Goal: Information Seeking & Learning: Compare options

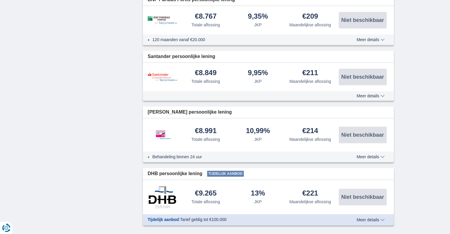
scroll to position [650, 0]
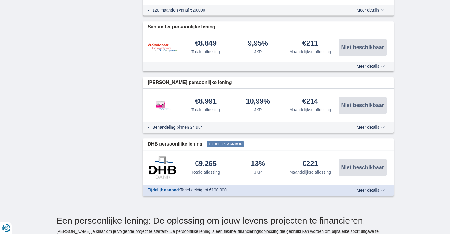
click at [374, 125] on span "Meer details" at bounding box center [370, 127] width 28 height 4
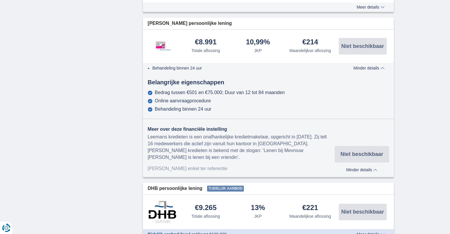
scroll to position [739, 0]
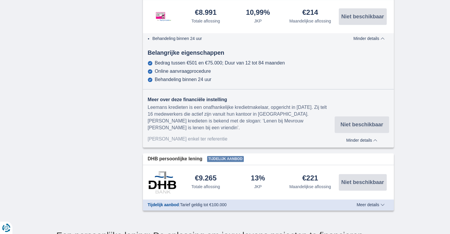
click at [366, 199] on div "Tijdelijk aanbod : Tarief geldig tot €100.000 Meer details Minder details" at bounding box center [268, 204] width 251 height 11
click at [366, 202] on span "Meer details" at bounding box center [370, 204] width 28 height 4
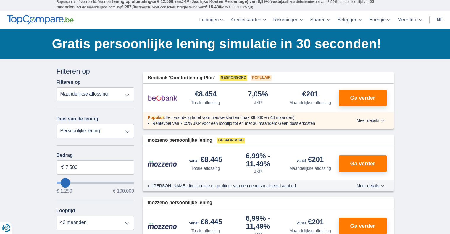
scroll to position [0, 0]
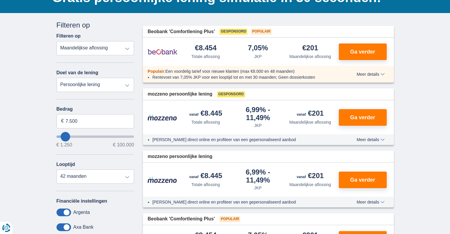
scroll to position [59, 0]
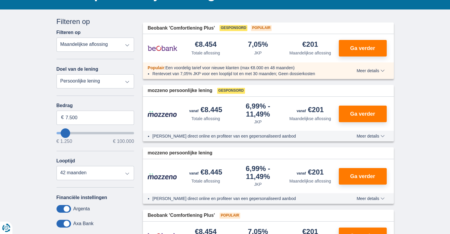
click at [367, 136] on span "Meer details" at bounding box center [370, 136] width 28 height 4
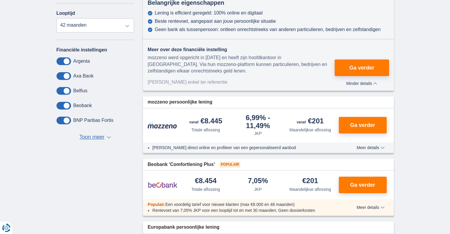
scroll to position [207, 0]
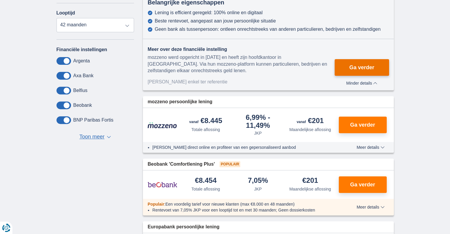
click at [370, 62] on button "Ga verder" at bounding box center [361, 67] width 54 height 17
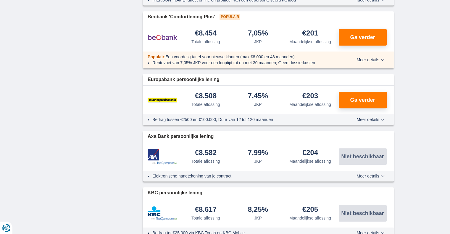
scroll to position [355, 0]
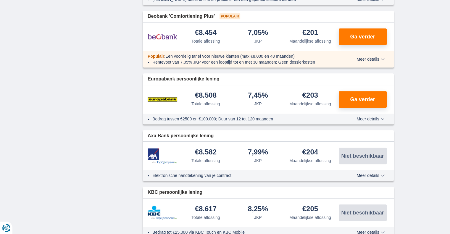
click at [364, 120] on button "Meer details Minder details" at bounding box center [370, 118] width 37 height 5
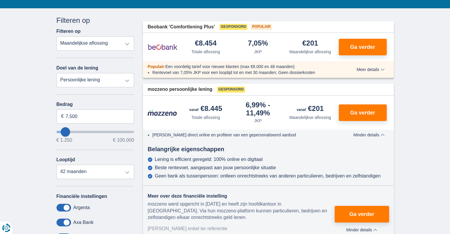
scroll to position [59, 0]
